Goal: Find specific page/section: Find specific page/section

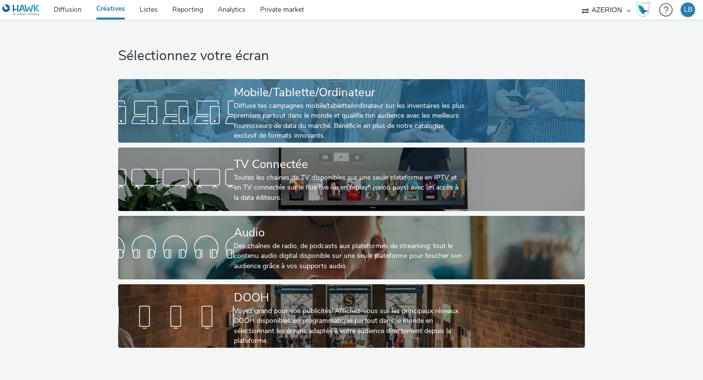
click at [268, 123] on div "Diffuse tes campagnes mobile/tablette/ordinateur sur les inventaires les plus p…" at bounding box center [349, 121] width 231 height 40
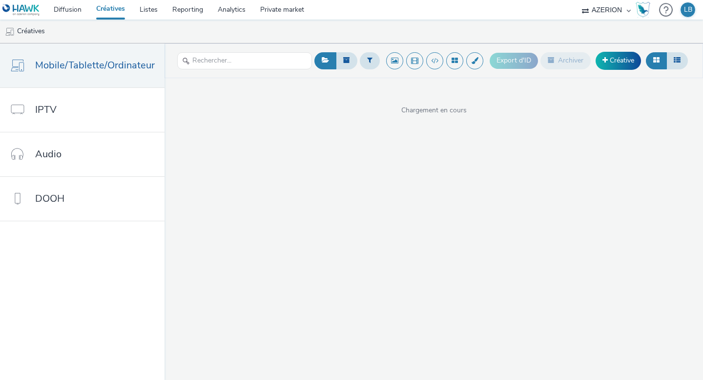
click at [231, 70] on div at bounding box center [244, 61] width 135 height 24
click at [236, 66] on input "text" at bounding box center [244, 60] width 135 height 17
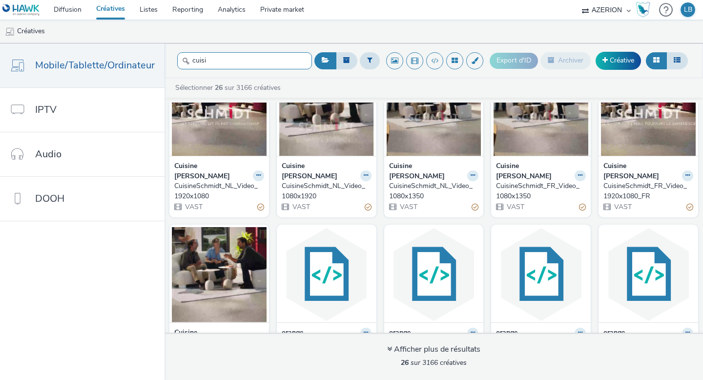
scroll to position [51, 0]
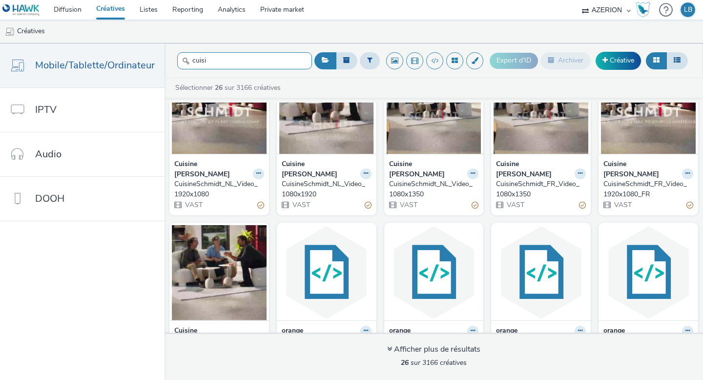
type input "cuisi"
click at [640, 179] on div "CuisineSchmidt_FR_Video_1920x1080_FR" at bounding box center [646, 189] width 86 height 20
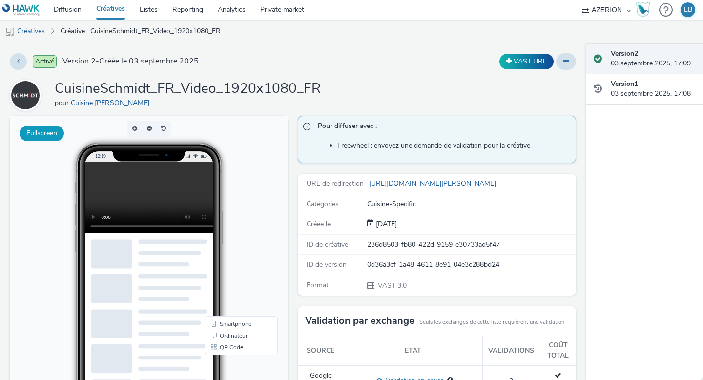
click at [50, 138] on button "Fullscreen" at bounding box center [42, 133] width 44 height 16
